Goal: Task Accomplishment & Management: Manage account settings

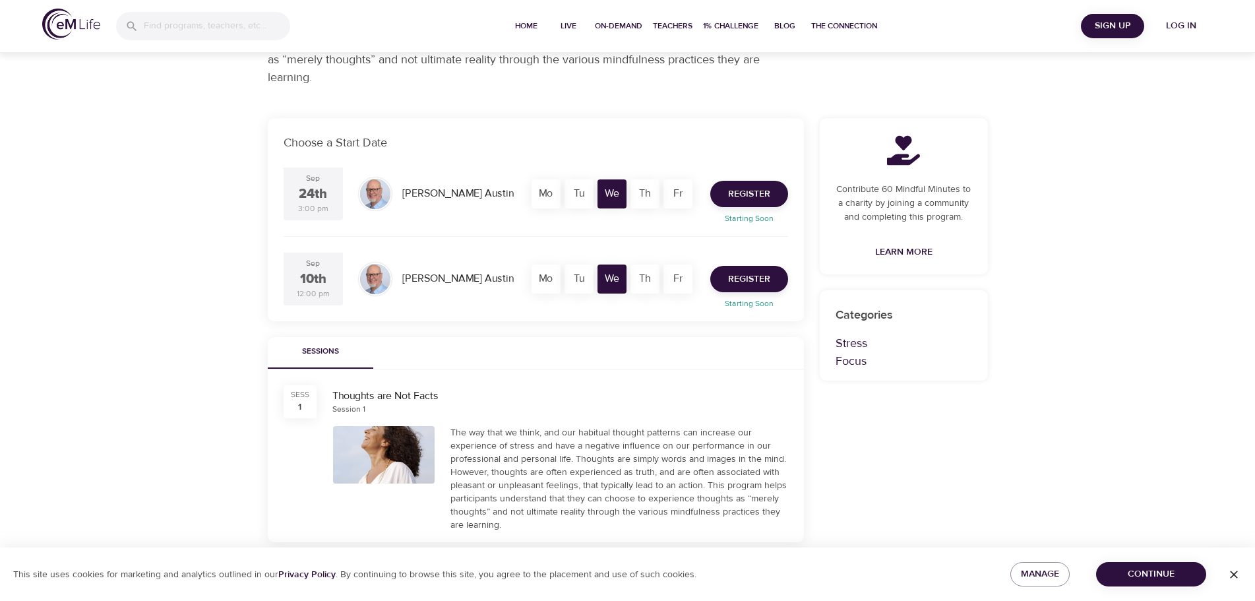
scroll to position [125, 0]
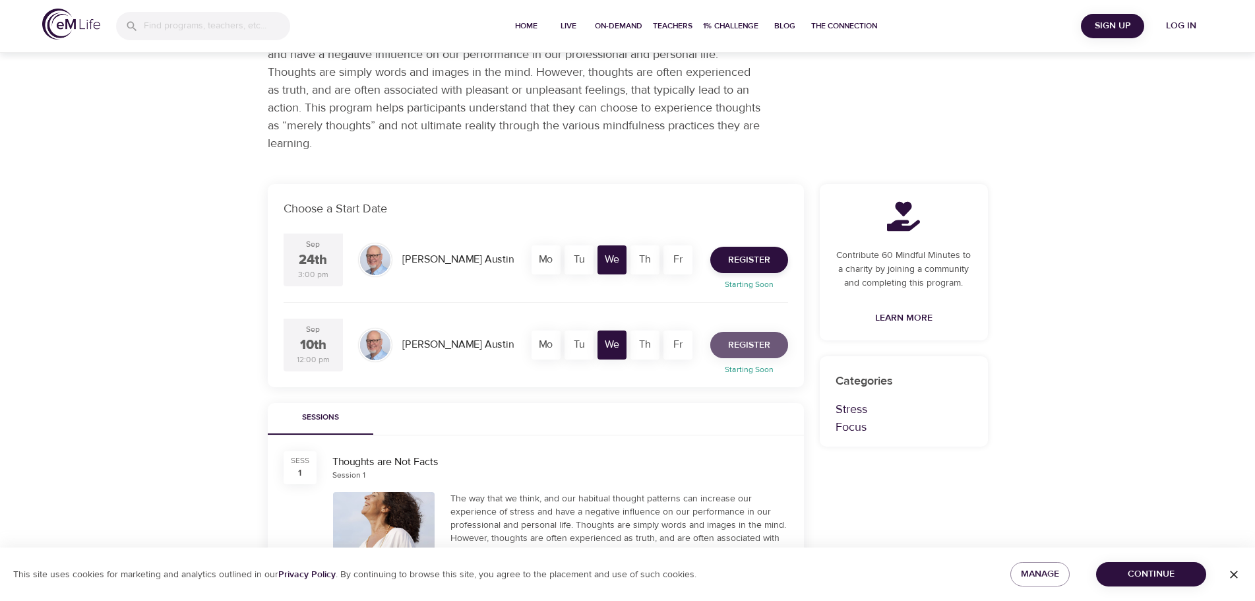
click at [744, 344] on span "Register" at bounding box center [749, 345] width 42 height 16
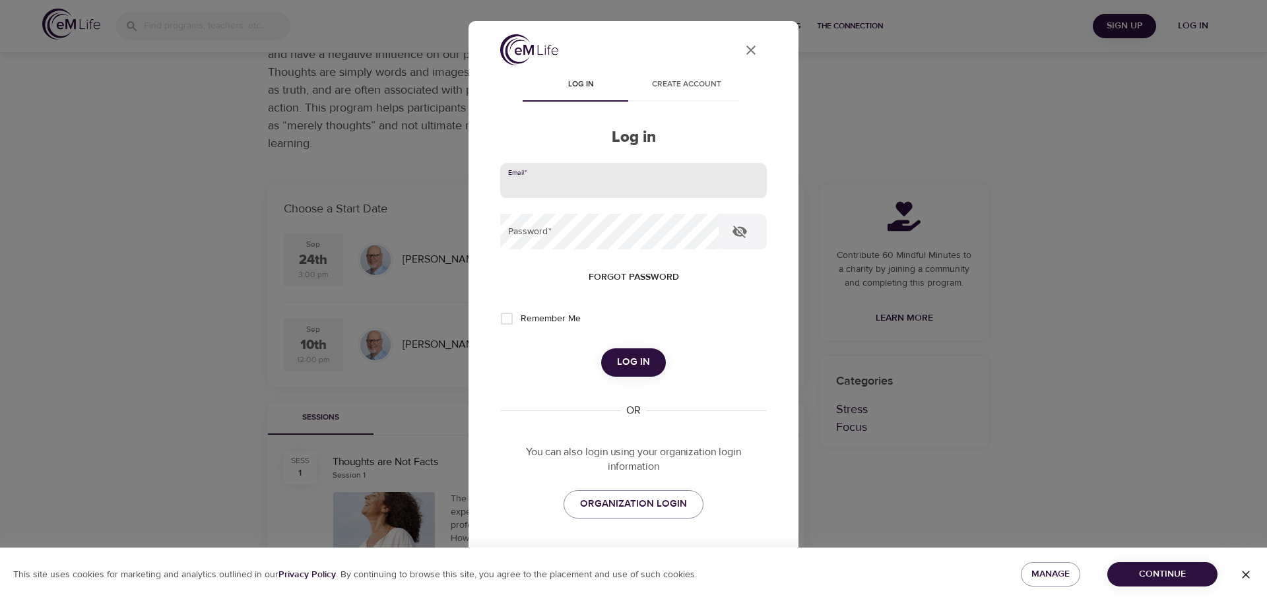
click at [587, 179] on input "email" at bounding box center [633, 181] width 267 height 36
type input "[EMAIL_ADDRESS][DOMAIN_NAME]"
click at [505, 323] on input "Remember Me" at bounding box center [507, 319] width 28 height 28
checkbox input "true"
click at [737, 231] on icon "button" at bounding box center [739, 232] width 15 height 13
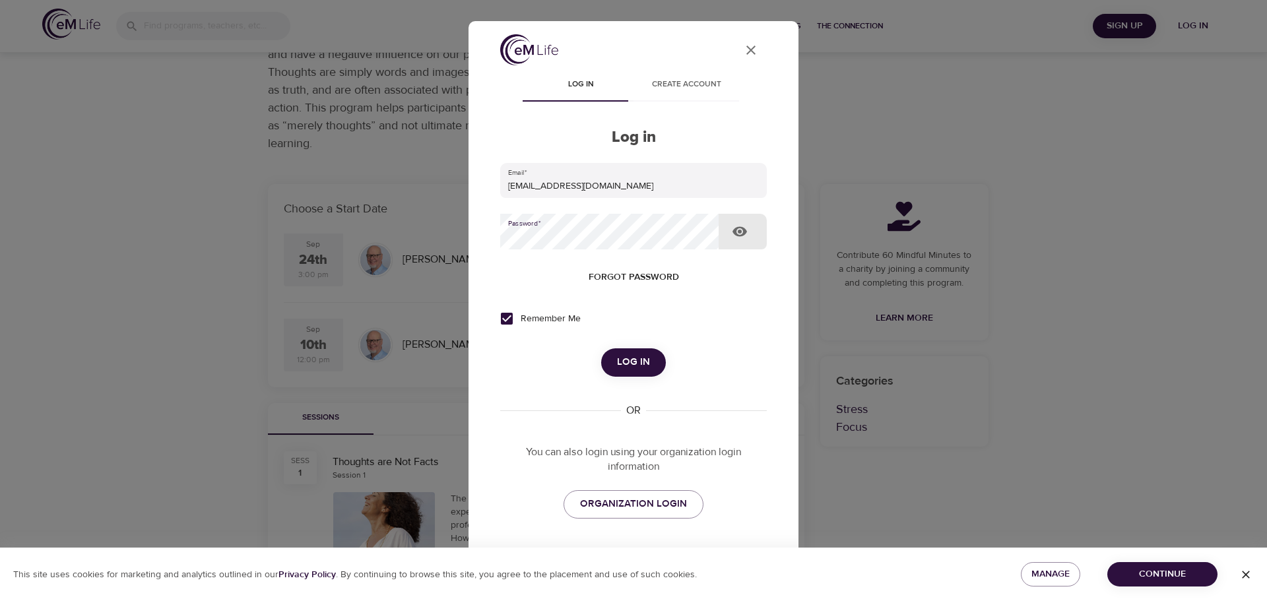
click at [499, 237] on div "User Profile Log in Create account Log in Email   * [EMAIL_ADDRESS][DOMAIN_NAME…" at bounding box center [633, 317] width 298 height 567
click at [627, 363] on span "Log in" at bounding box center [633, 362] width 33 height 17
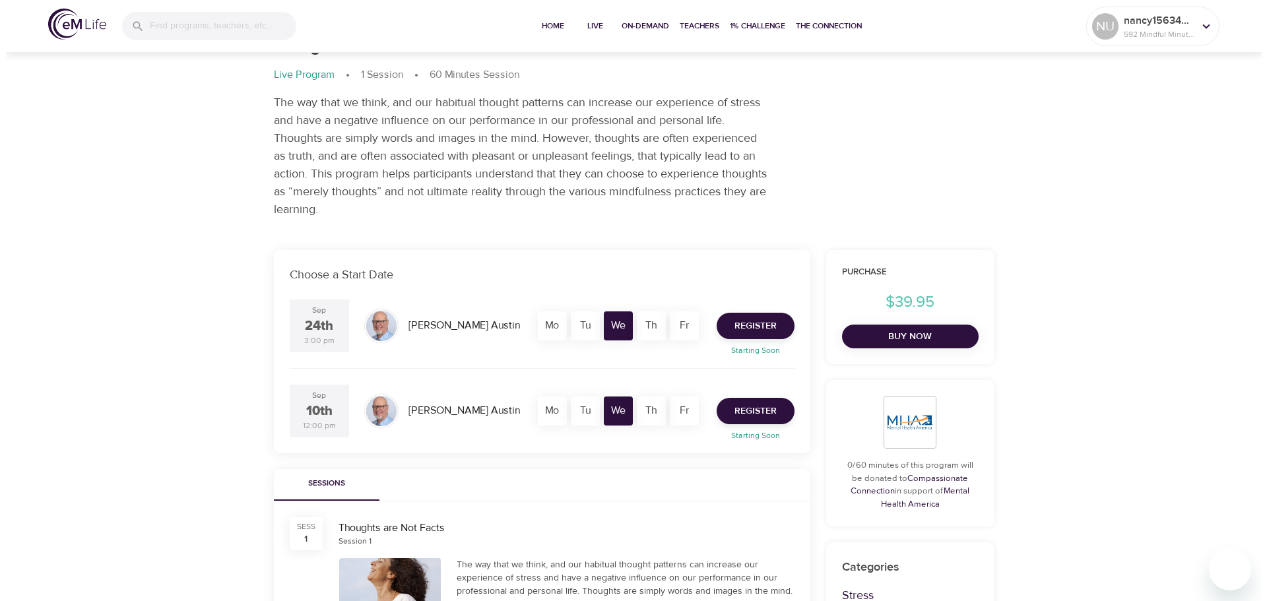
scroll to position [0, 0]
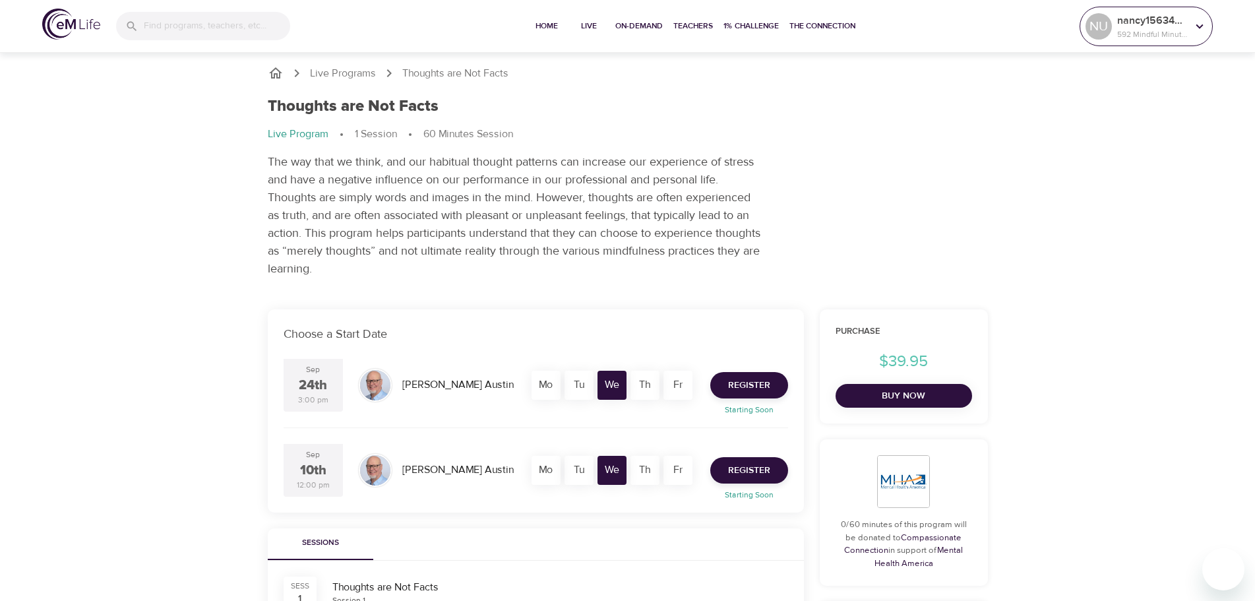
click at [1201, 25] on icon at bounding box center [1200, 26] width 15 height 15
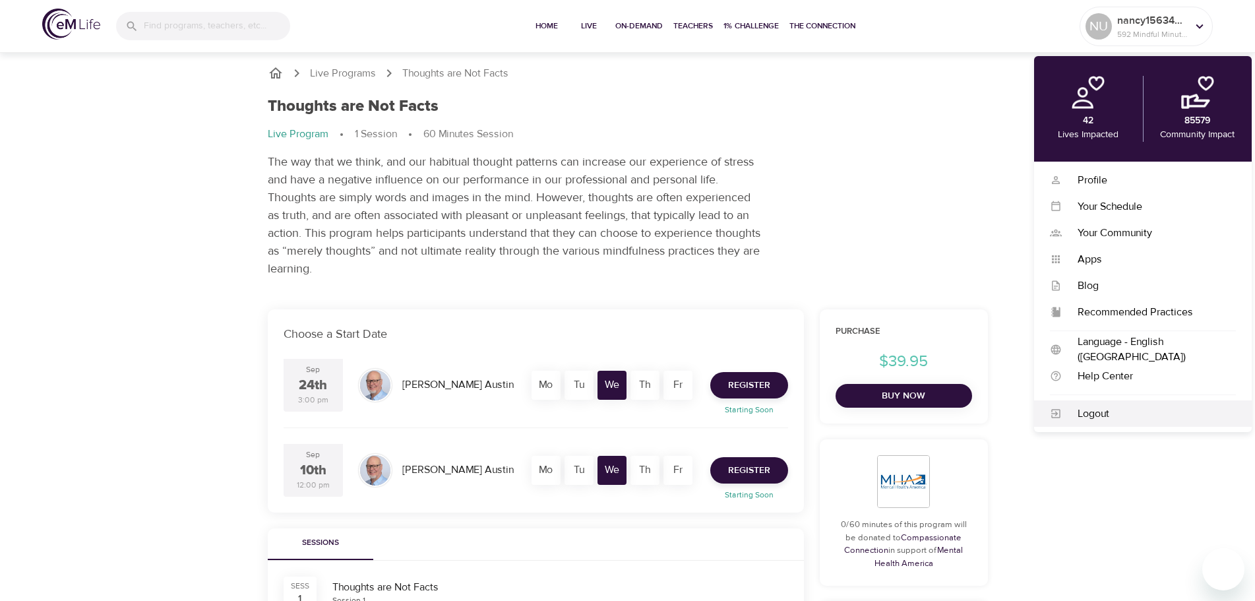
click at [1096, 412] on div "Logout" at bounding box center [1149, 413] width 174 height 15
